Goal: Information Seeking & Learning: Learn about a topic

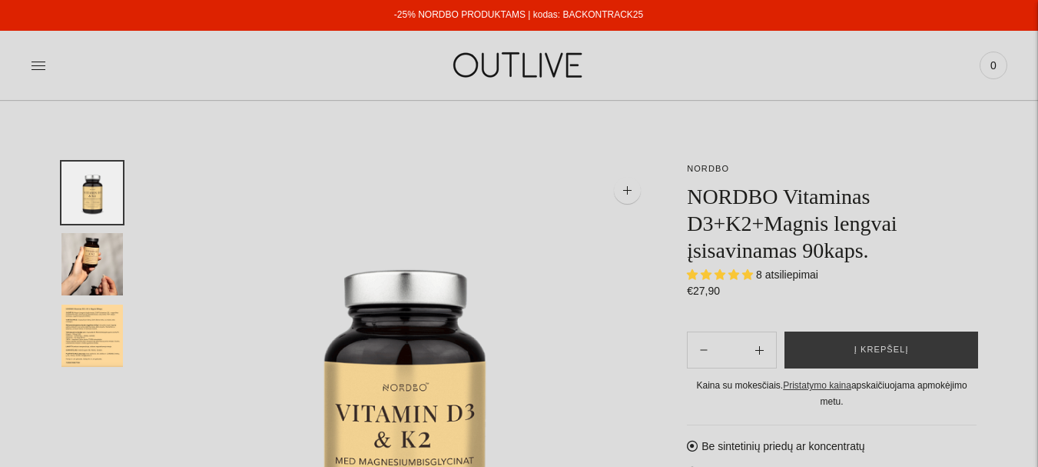
select select "**********"
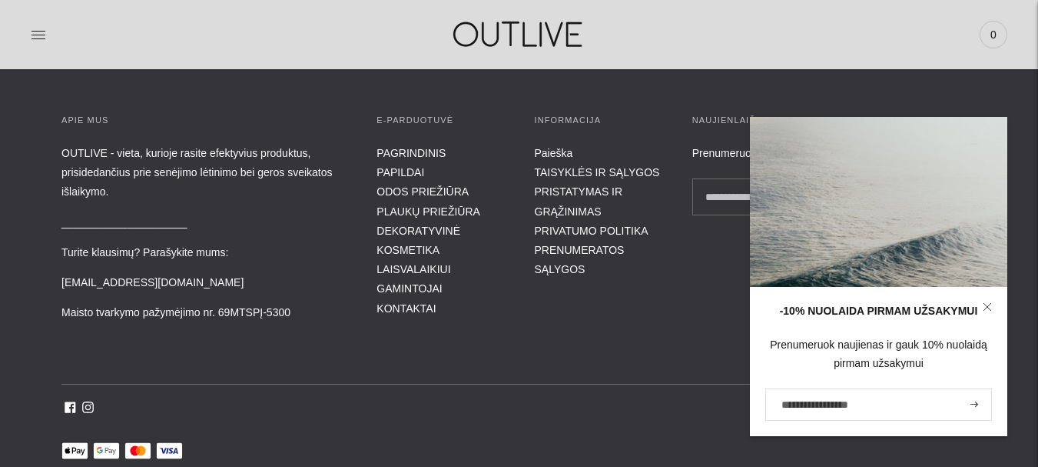
scroll to position [2613, 0]
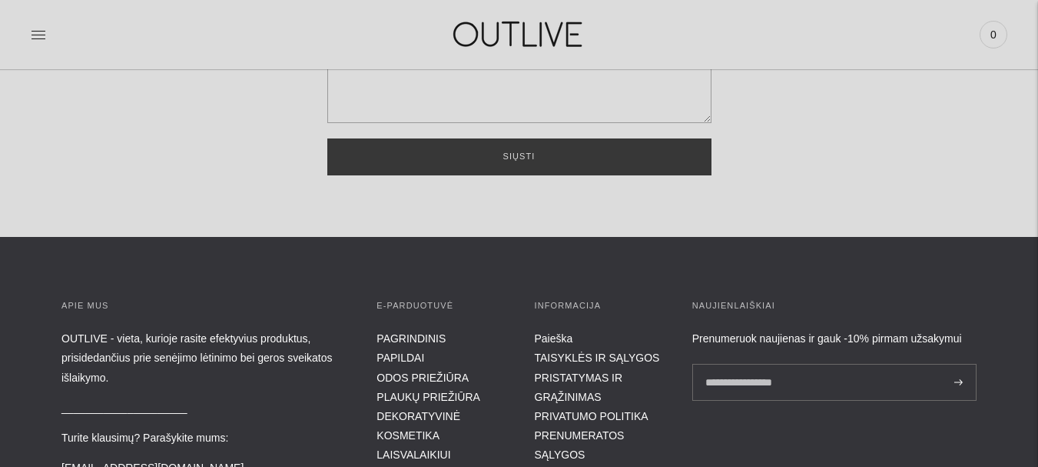
scroll to position [615, 0]
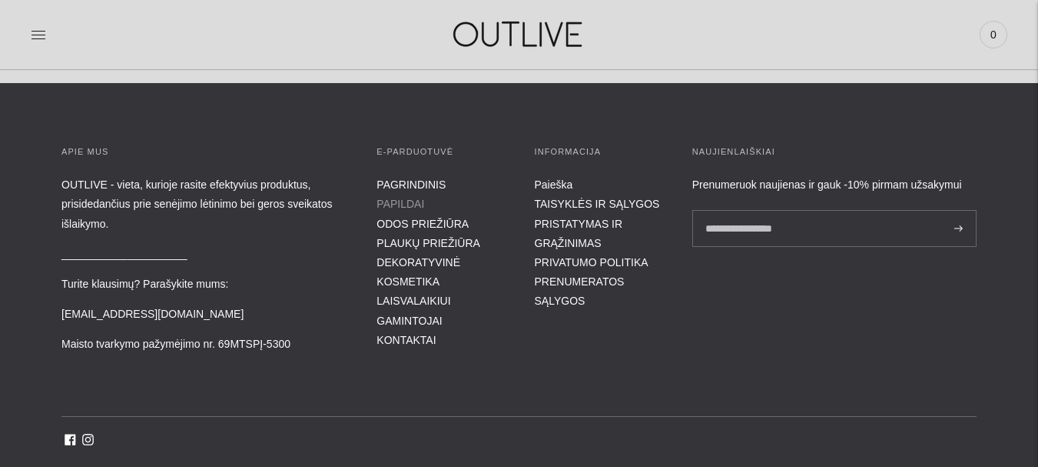
click at [406, 200] on link "PAPILDAI" at bounding box center [401, 204] width 48 height 12
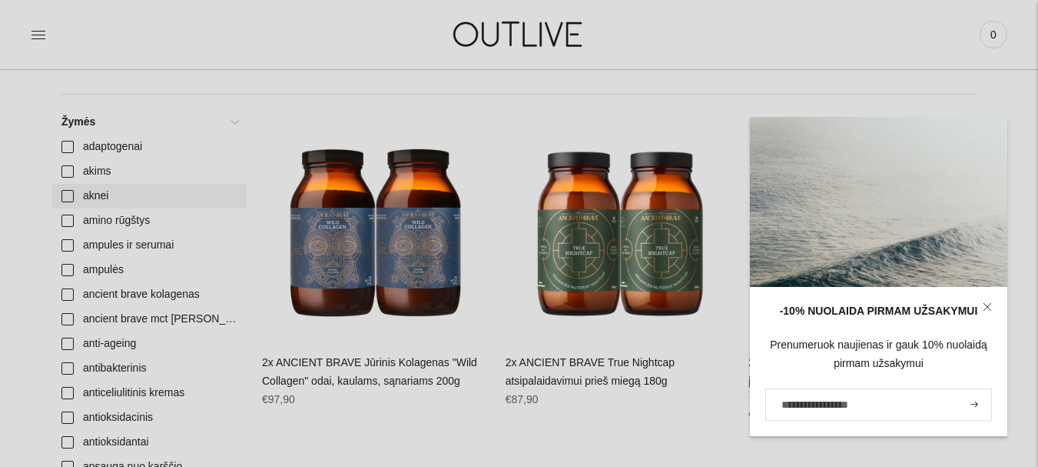
click at [90, 194] on link "aknei" at bounding box center [149, 196] width 194 height 25
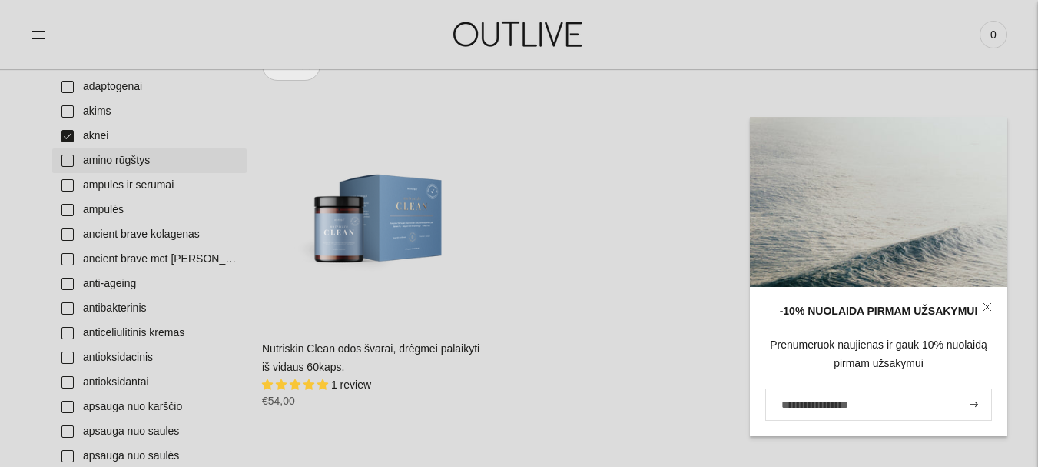
scroll to position [154, 0]
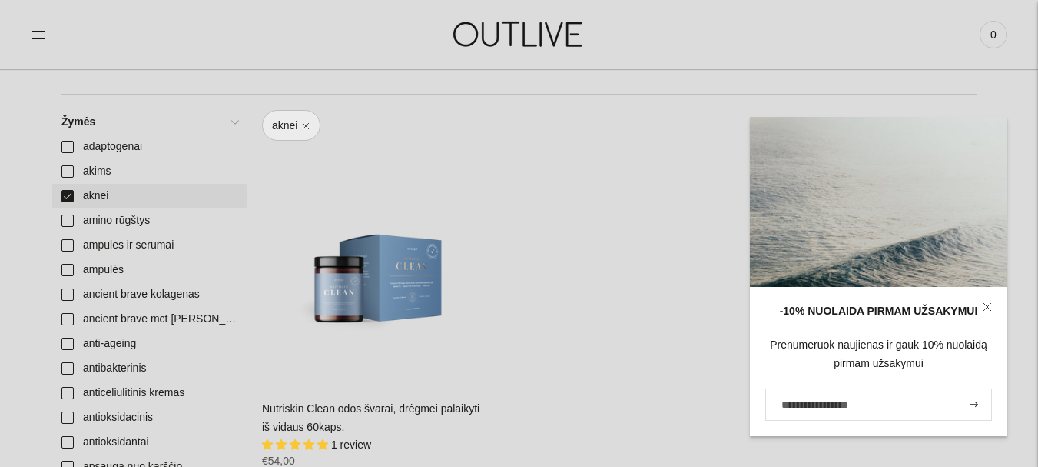
click at [71, 194] on link "aknei" at bounding box center [149, 196] width 194 height 25
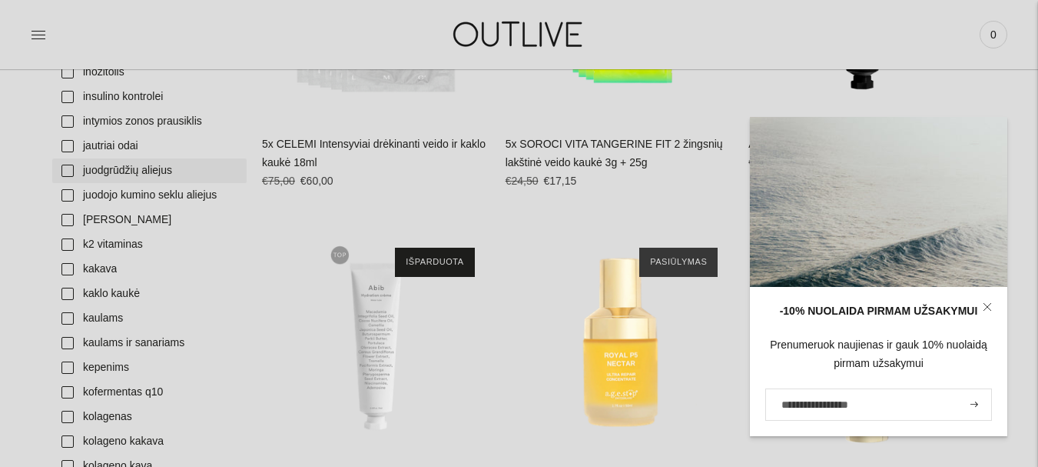
scroll to position [2152, 0]
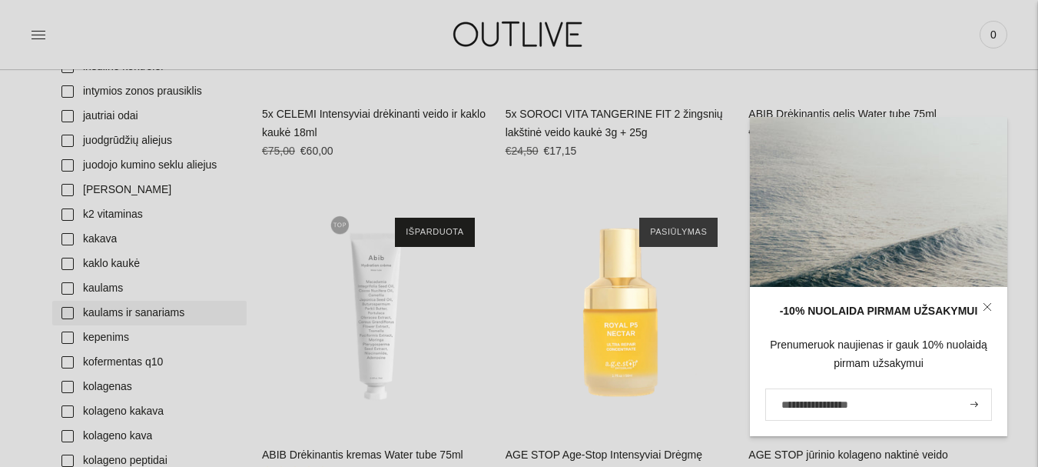
click at [88, 314] on link "kaulams ir sanariams" at bounding box center [149, 313] width 194 height 25
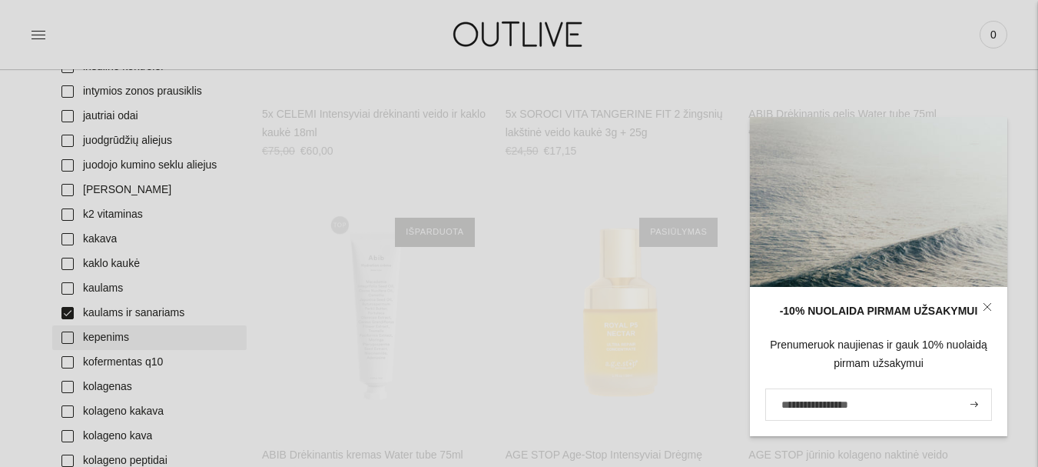
click at [74, 332] on link "kepenims" at bounding box center [149, 337] width 194 height 25
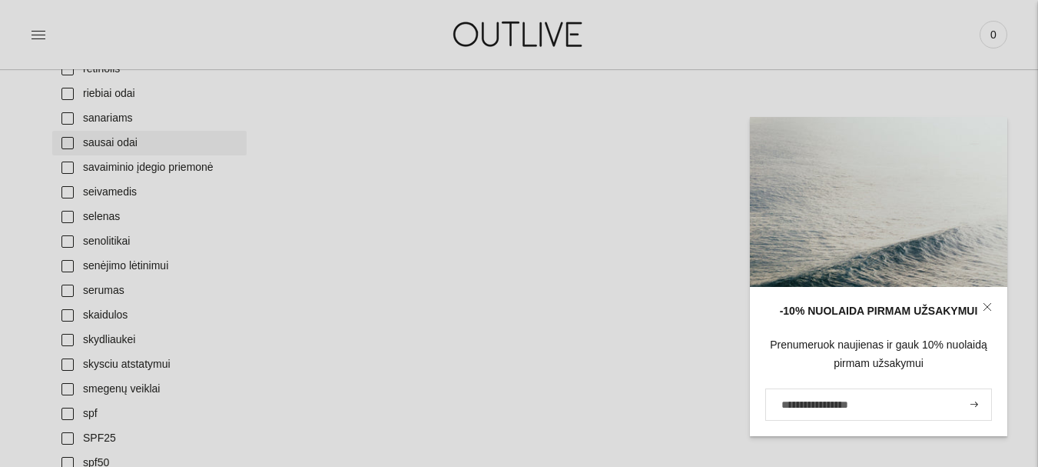
scroll to position [4919, 0]
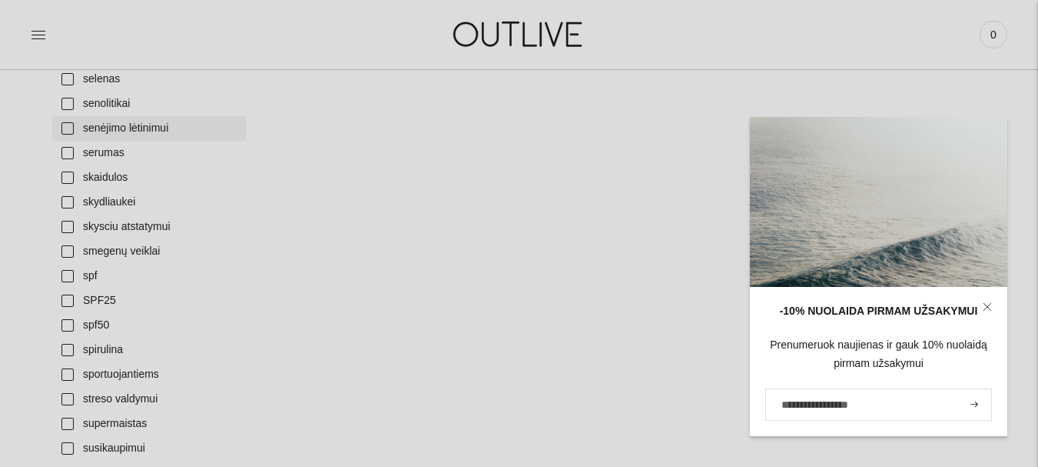
click at [72, 126] on link "senėjimo lėtinimui" at bounding box center [149, 128] width 194 height 25
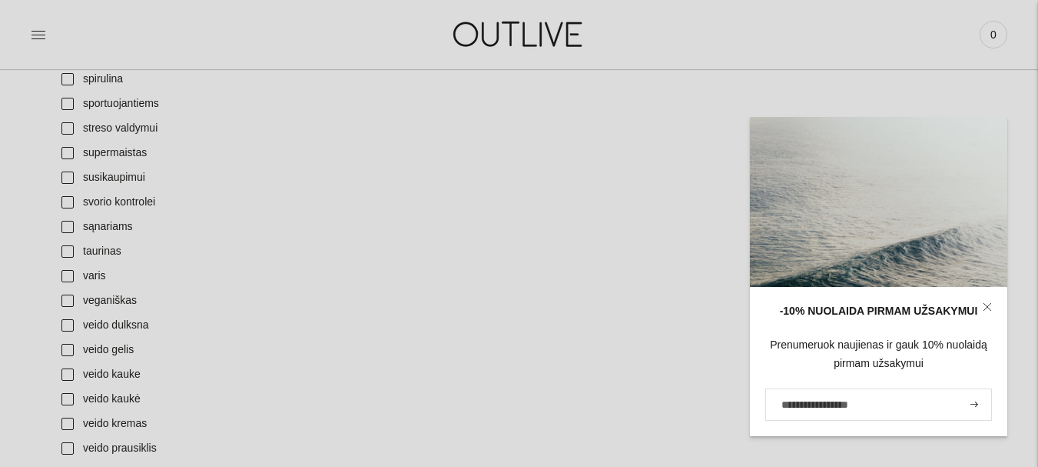
scroll to position [5227, 0]
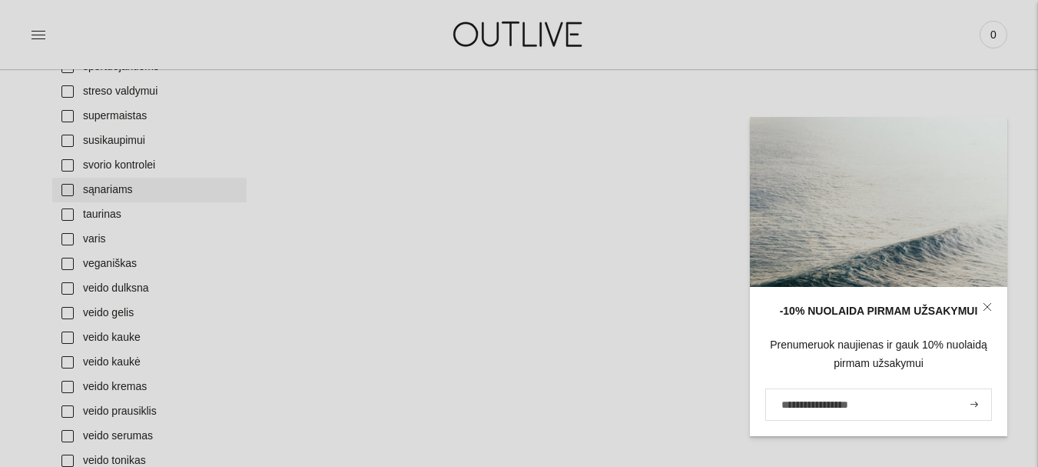
click at [69, 187] on link "sąnariams" at bounding box center [149, 190] width 194 height 25
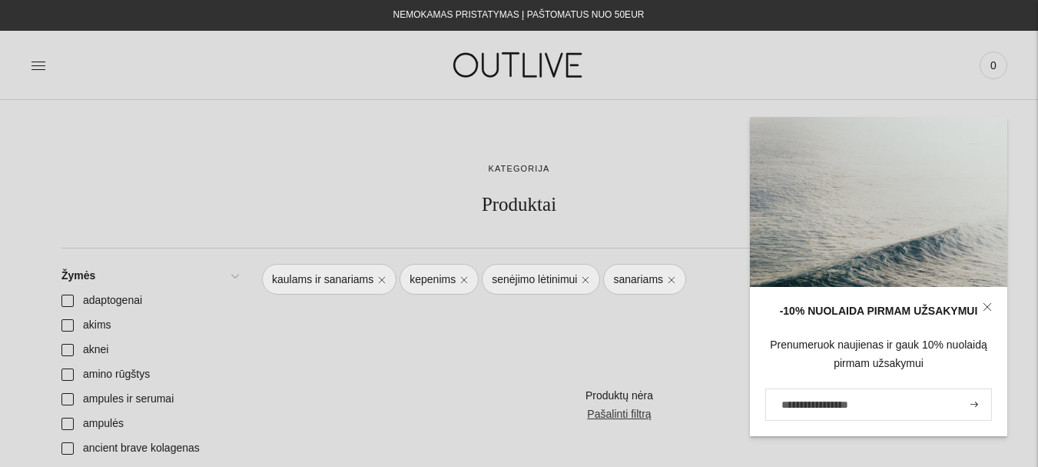
scroll to position [154, 0]
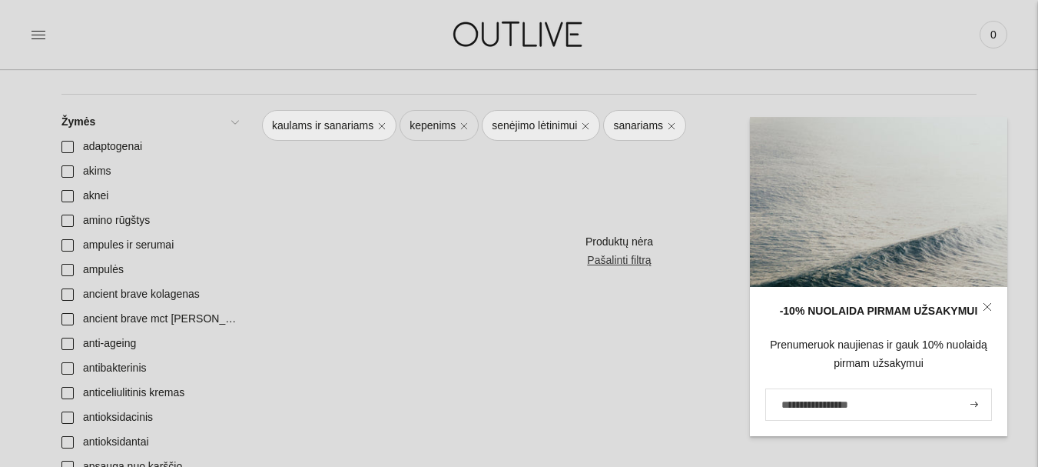
click at [460, 128] on link "kepenims" at bounding box center [439, 125] width 79 height 31
click at [499, 131] on link "senėjimo lėtinimui" at bounding box center [459, 125] width 118 height 31
click at [458, 129] on link "sanariams" at bounding box center [441, 125] width 83 height 31
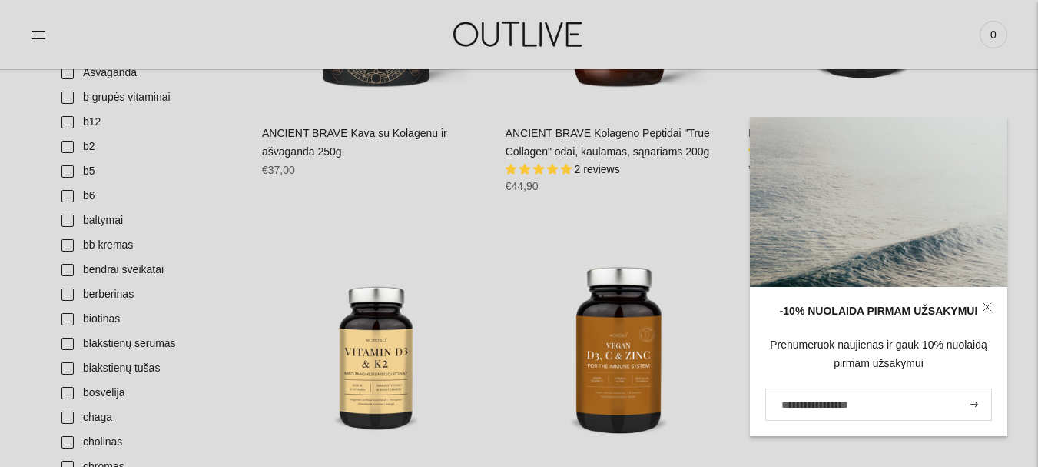
scroll to position [922, 0]
